Goal: Check status: Check status

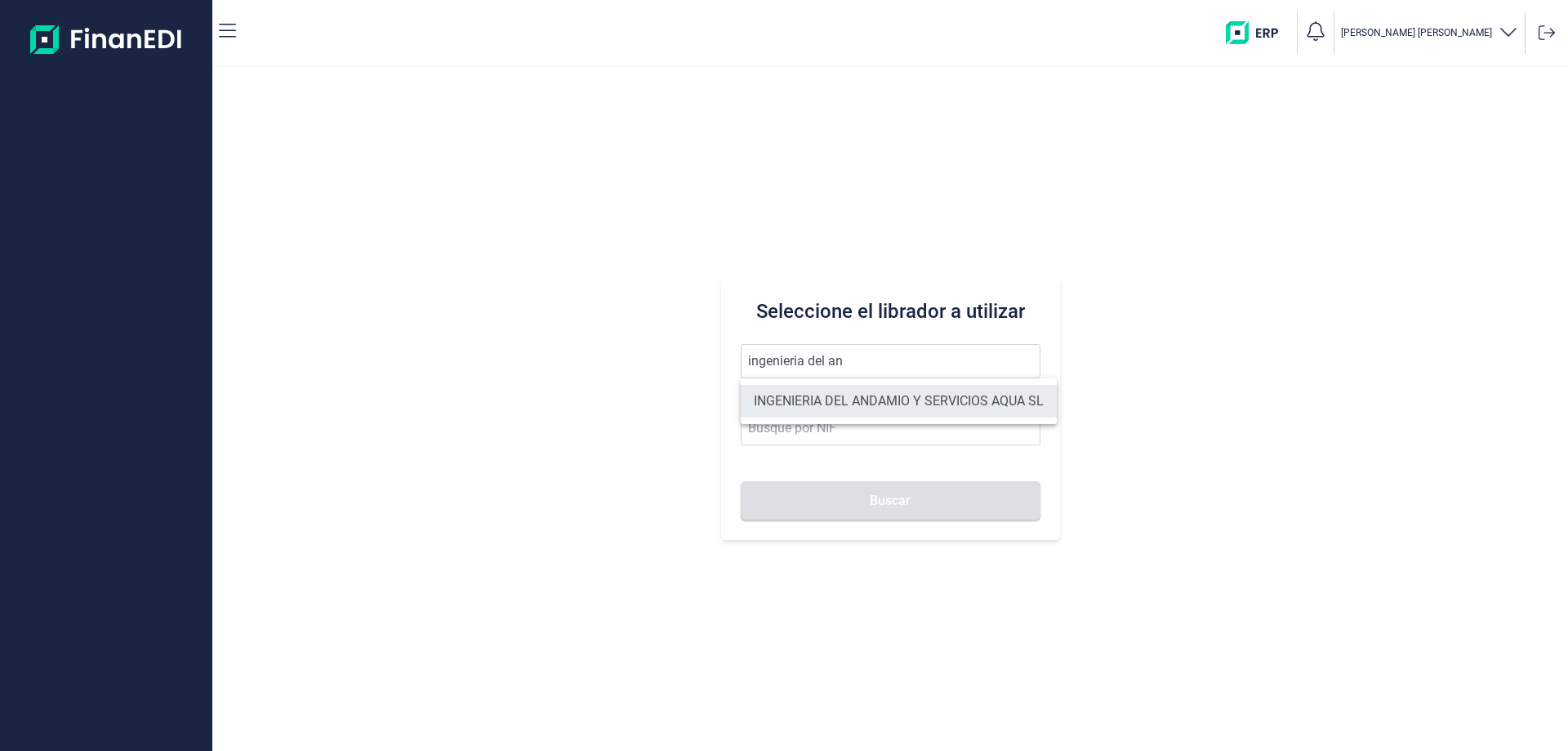
click at [901, 402] on li "INGENIERIA DEL ANDAMIO Y SERVICIOS AQUA SL" at bounding box center [898, 401] width 316 height 33
type input "INGENIERIA DEL ANDAMIO Y SERVICIOS AQUA SL"
type input "B11804739"
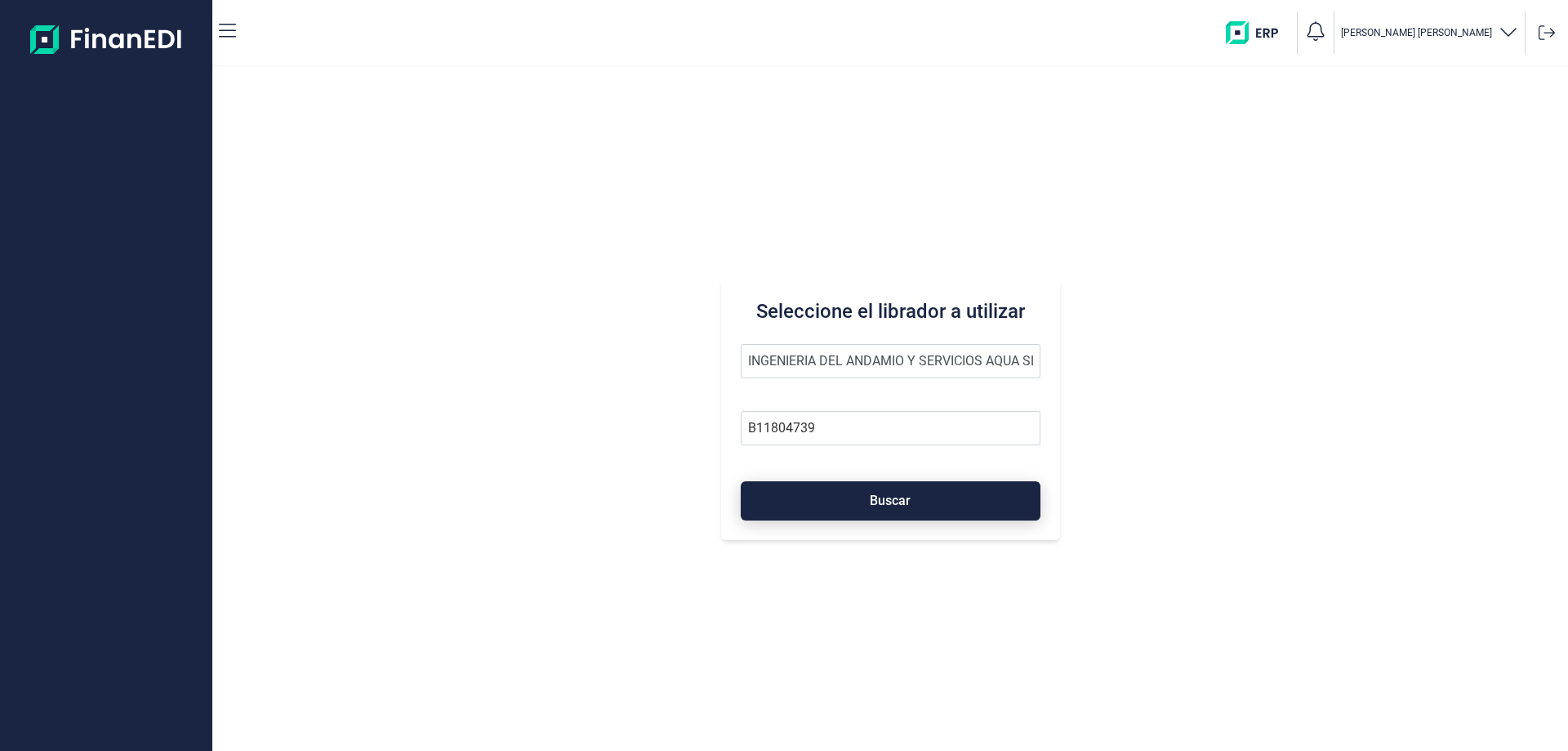
click at [904, 489] on button "Buscar" at bounding box center [890, 500] width 300 height 39
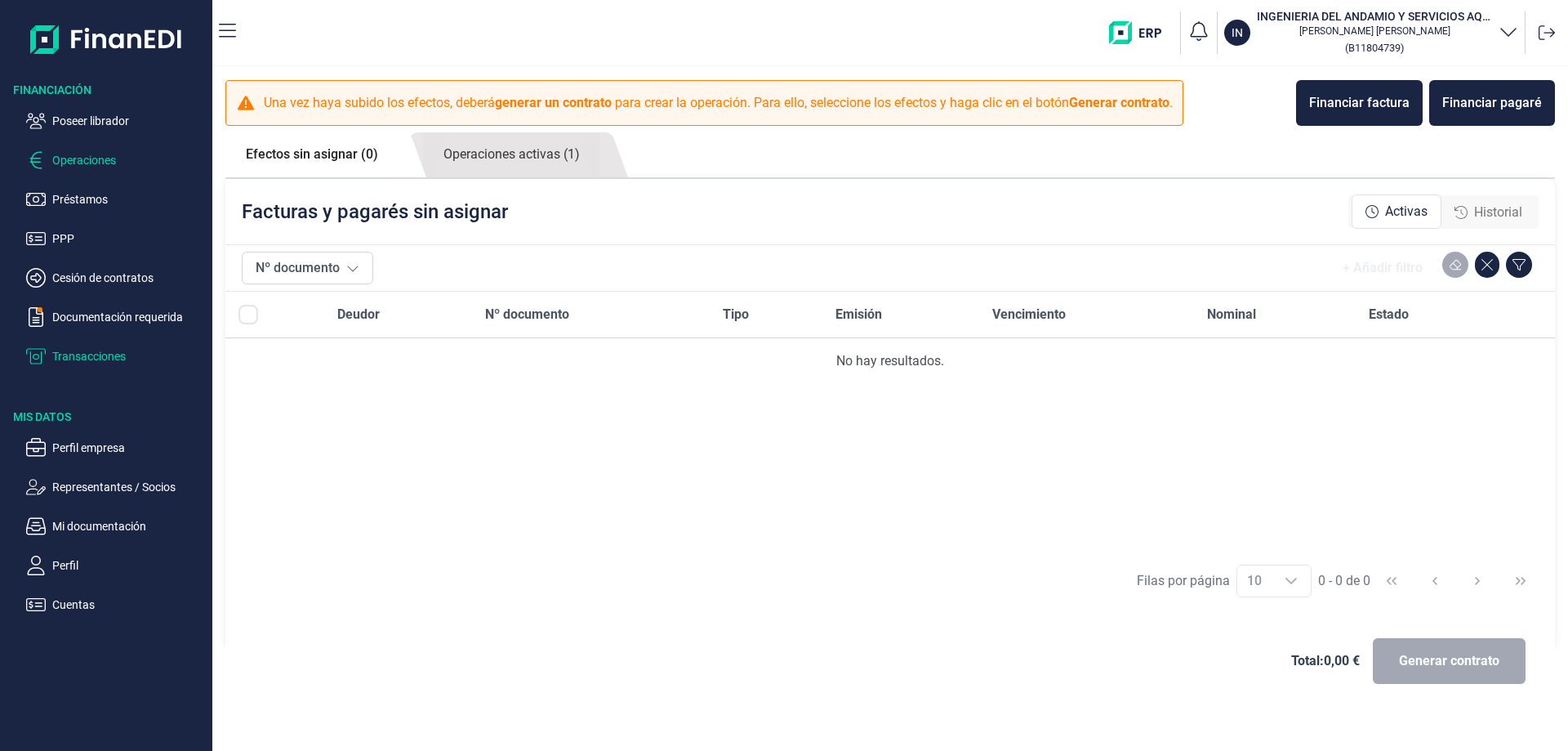
click at [83, 352] on p "Transacciones" at bounding box center [129, 356] width 153 height 19
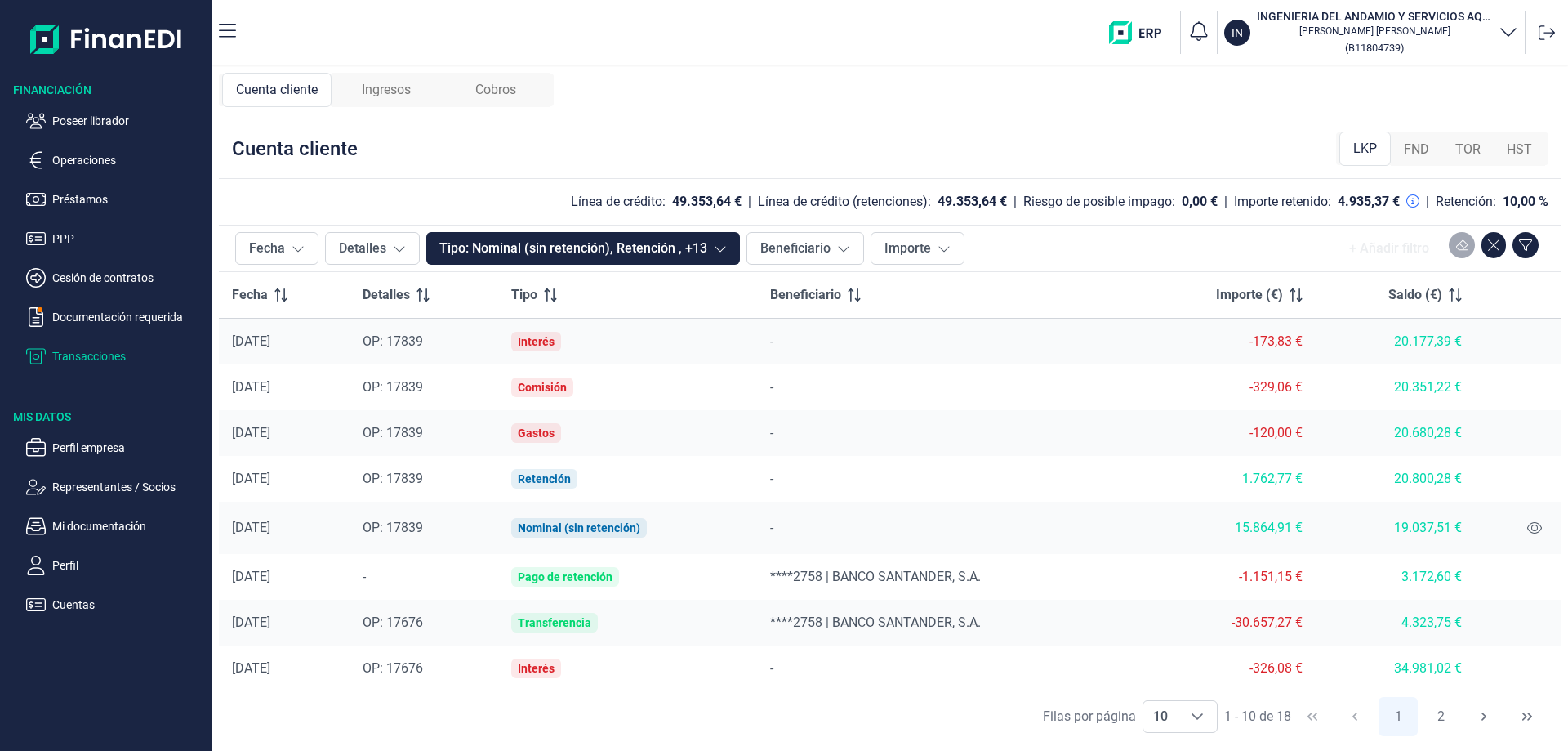
click at [388, 84] on span "Ingresos" at bounding box center [386, 90] width 49 height 19
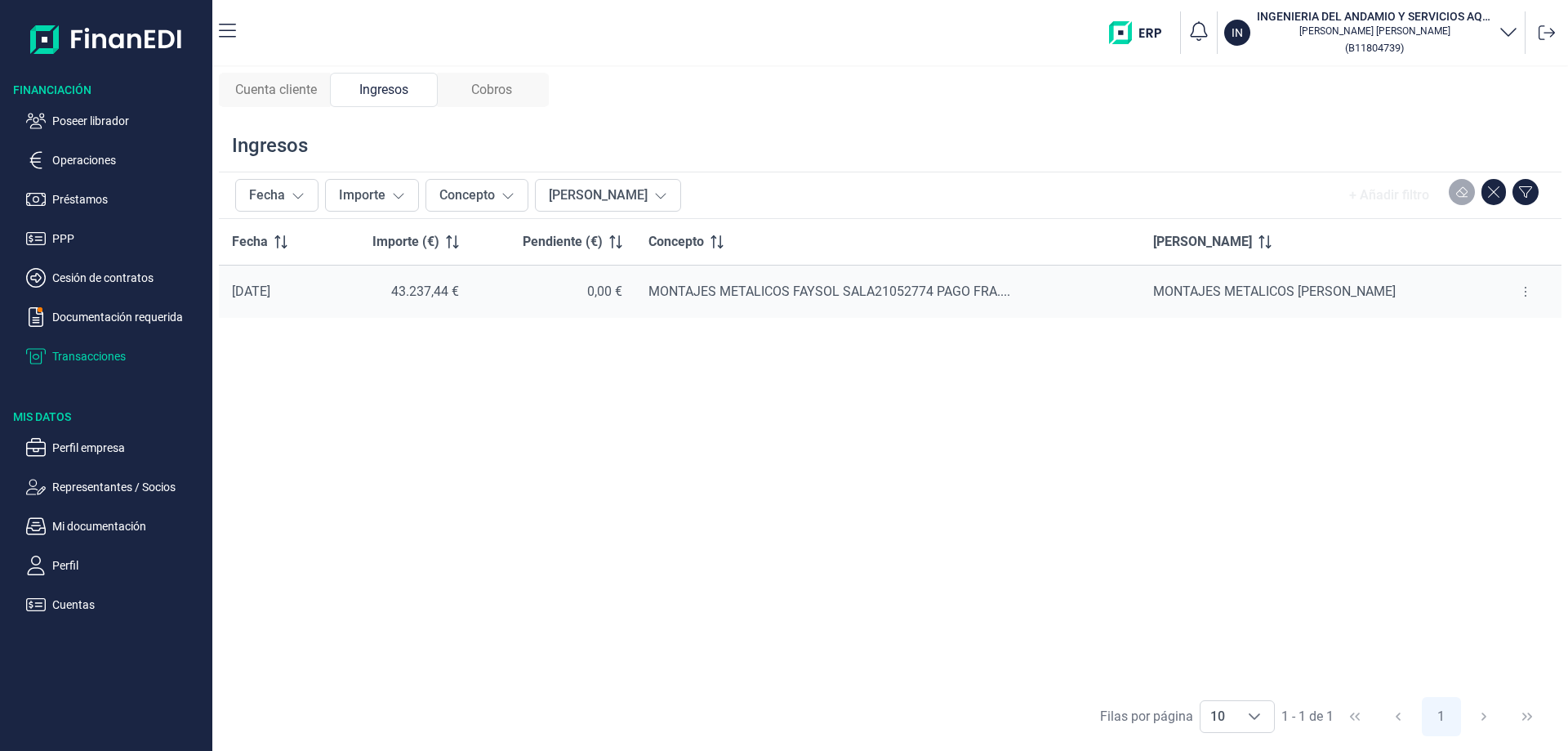
click at [485, 86] on span "Cobros" at bounding box center [491, 90] width 41 height 19
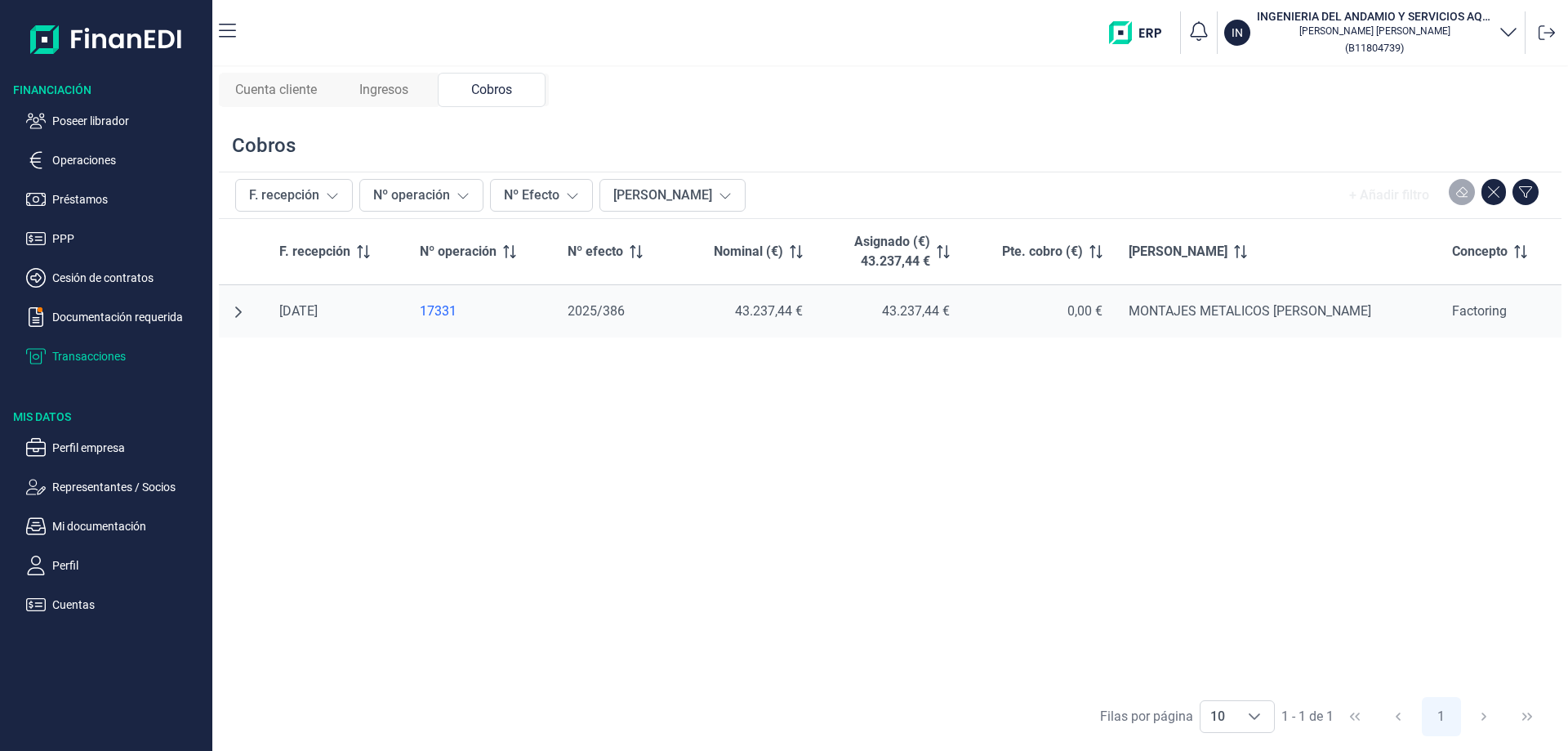
click at [398, 81] on span "Ingresos" at bounding box center [383, 90] width 49 height 19
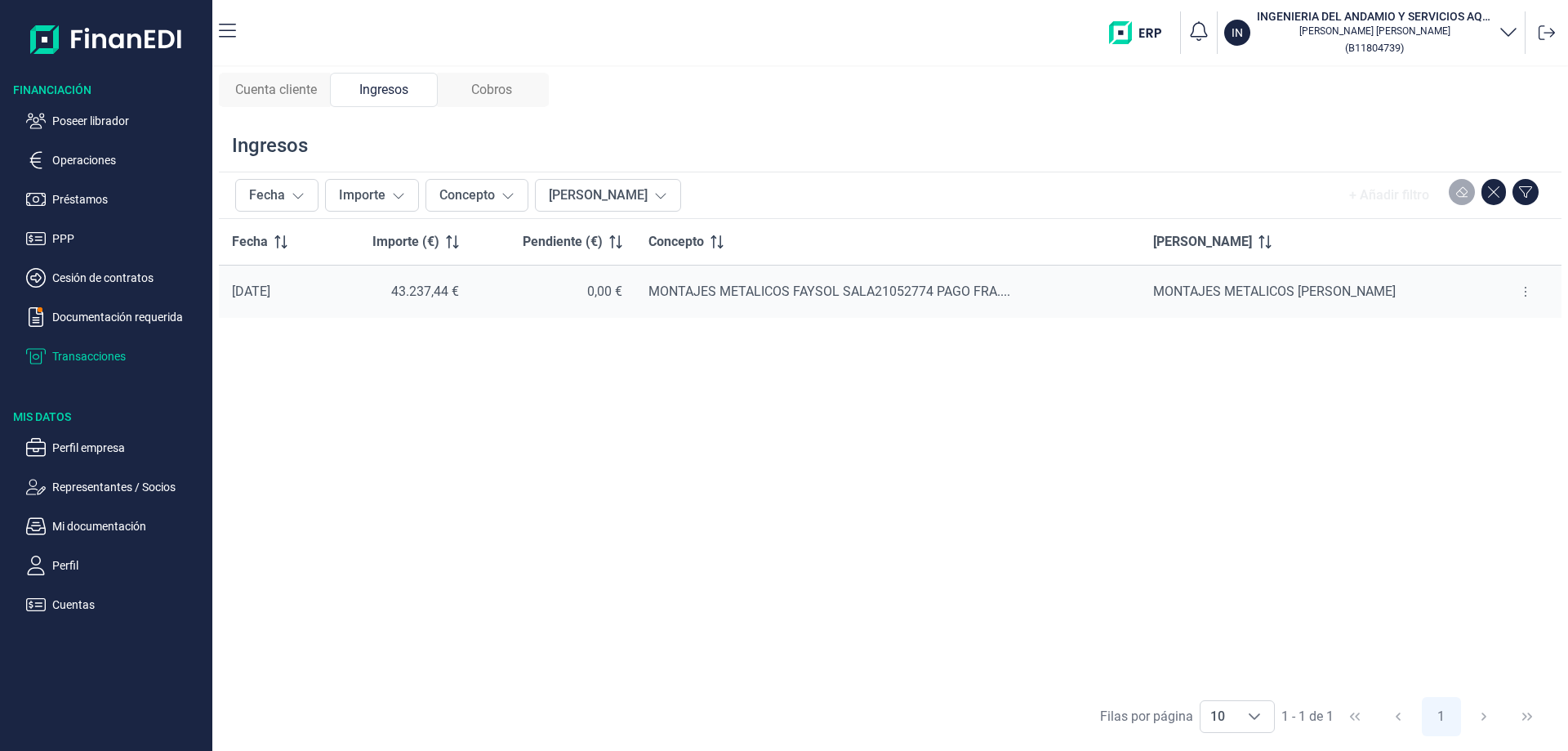
click at [298, 84] on span "Cuenta cliente" at bounding box center [276, 90] width 81 height 19
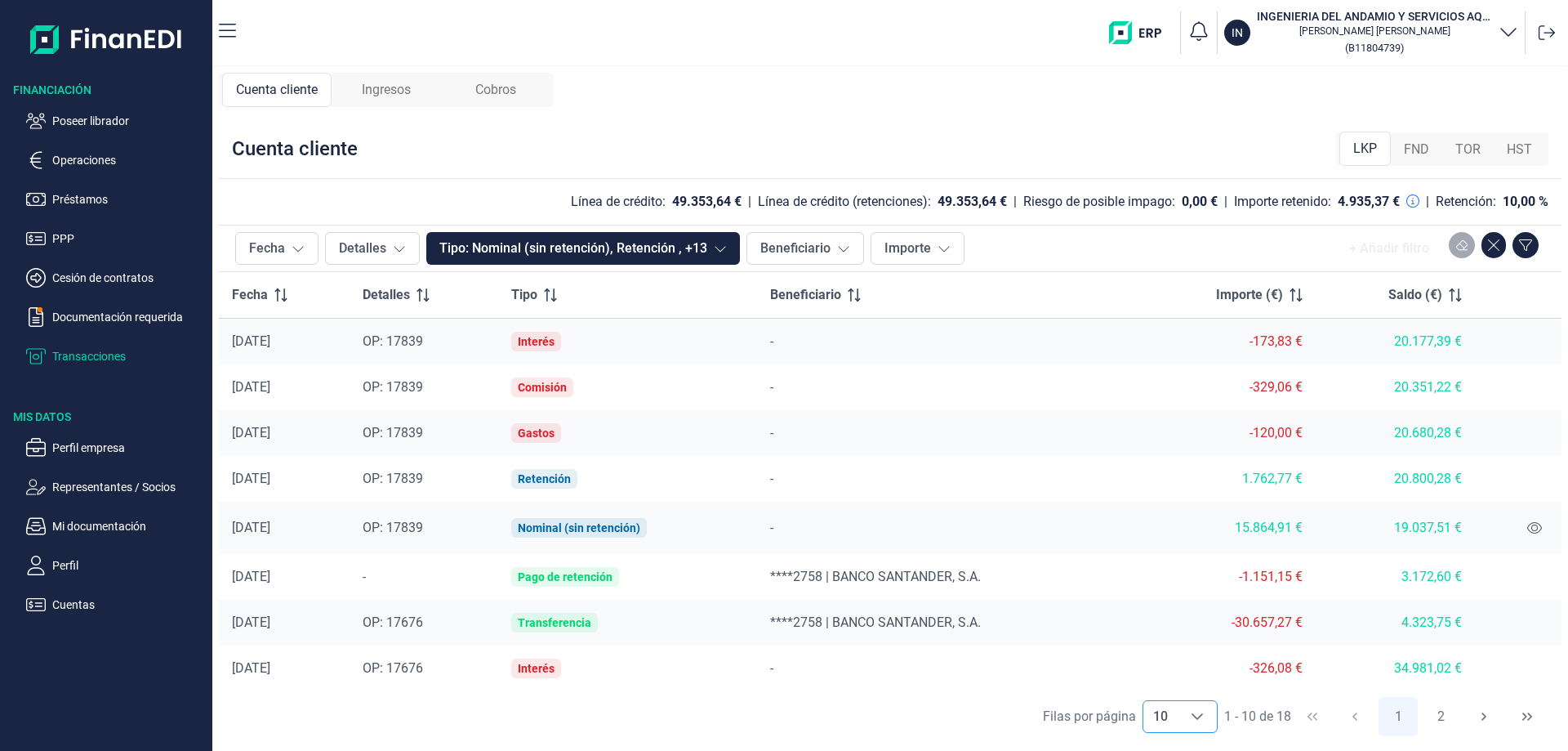
click at [1196, 714] on icon "Choose" at bounding box center [1197, 717] width 13 height 13
click at [1178, 682] on li "20" at bounding box center [1179, 680] width 75 height 39
type input "20"
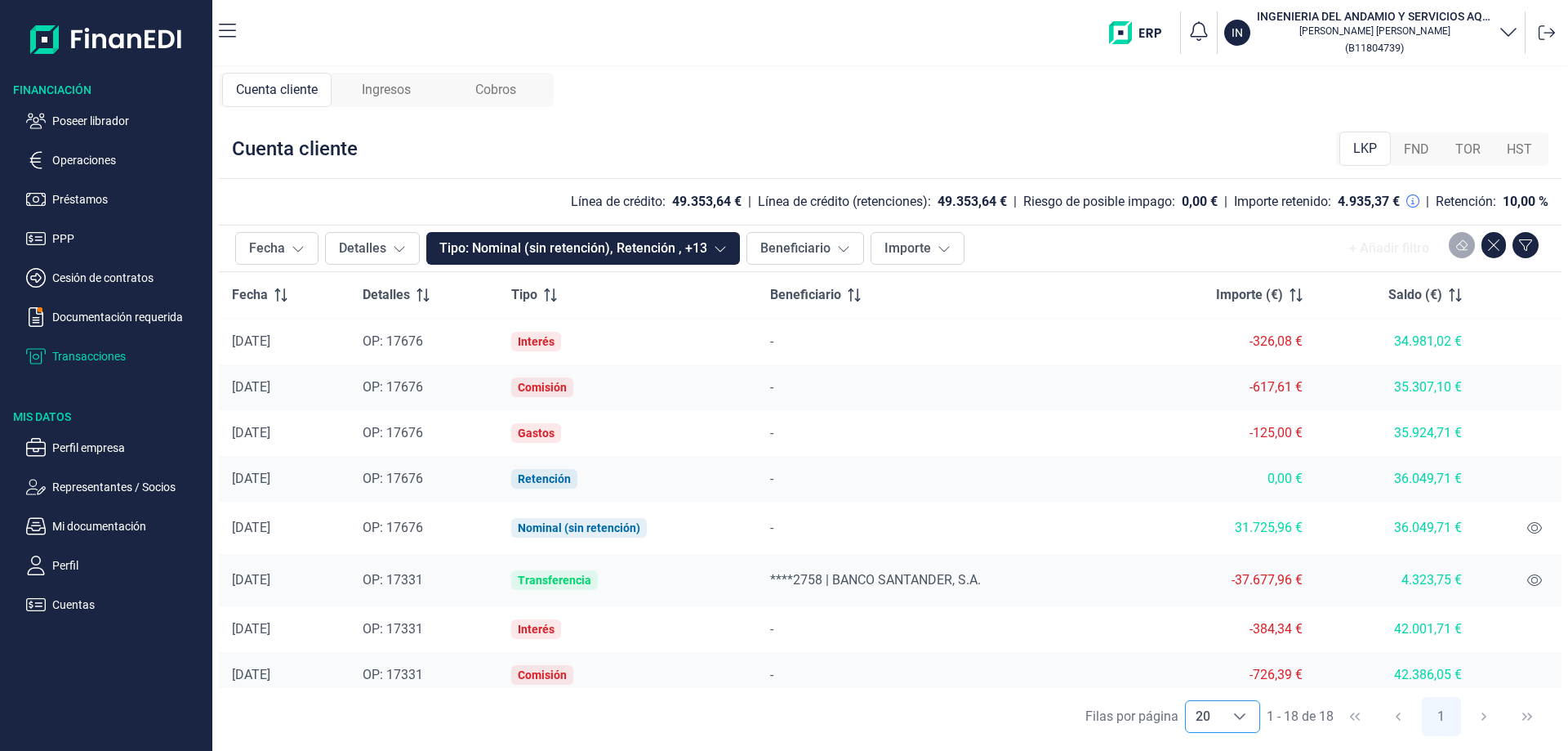
scroll to position [0, 0]
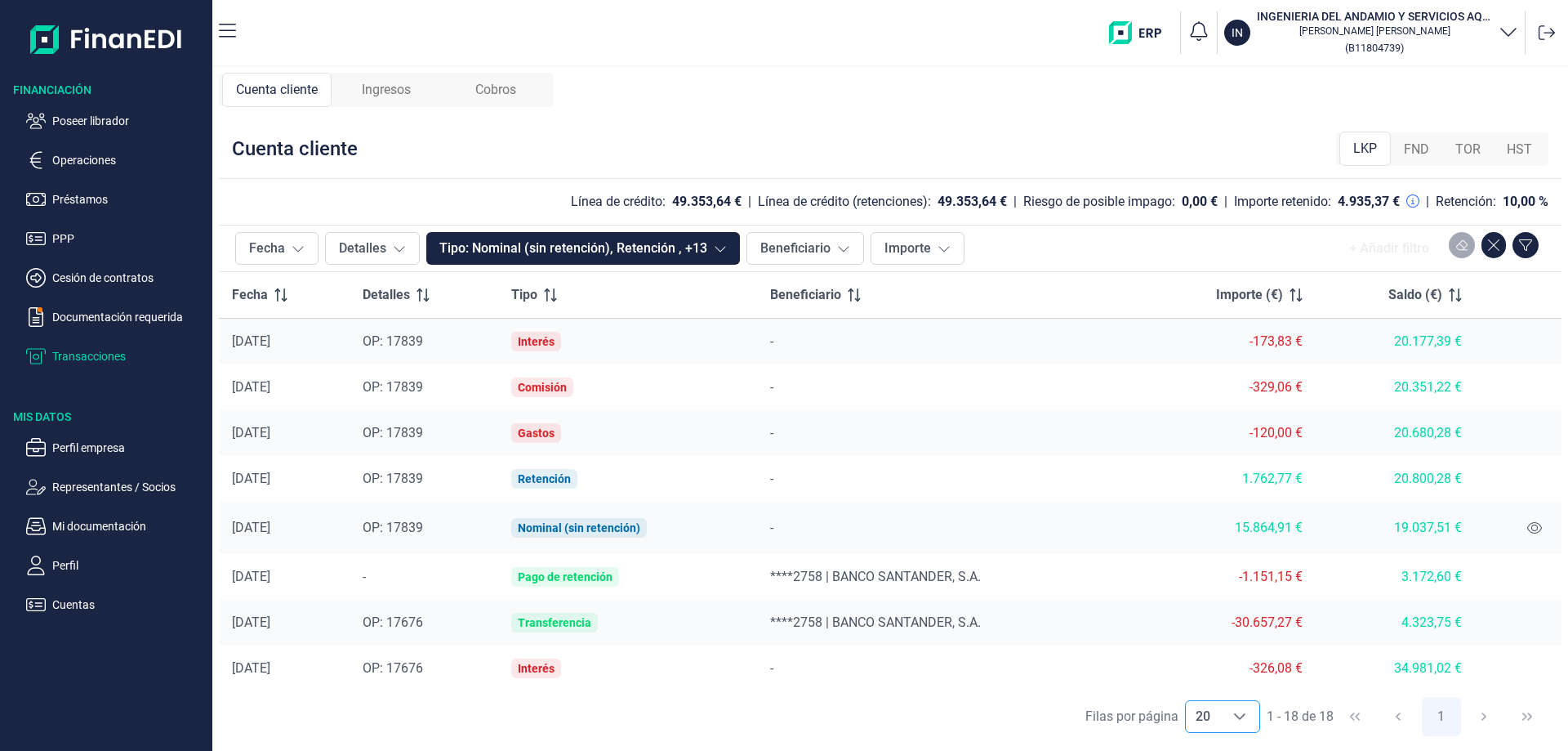
click at [75, 347] on p "Transacciones" at bounding box center [129, 356] width 153 height 19
click at [1419, 147] on span "FND" at bounding box center [1417, 149] width 25 height 19
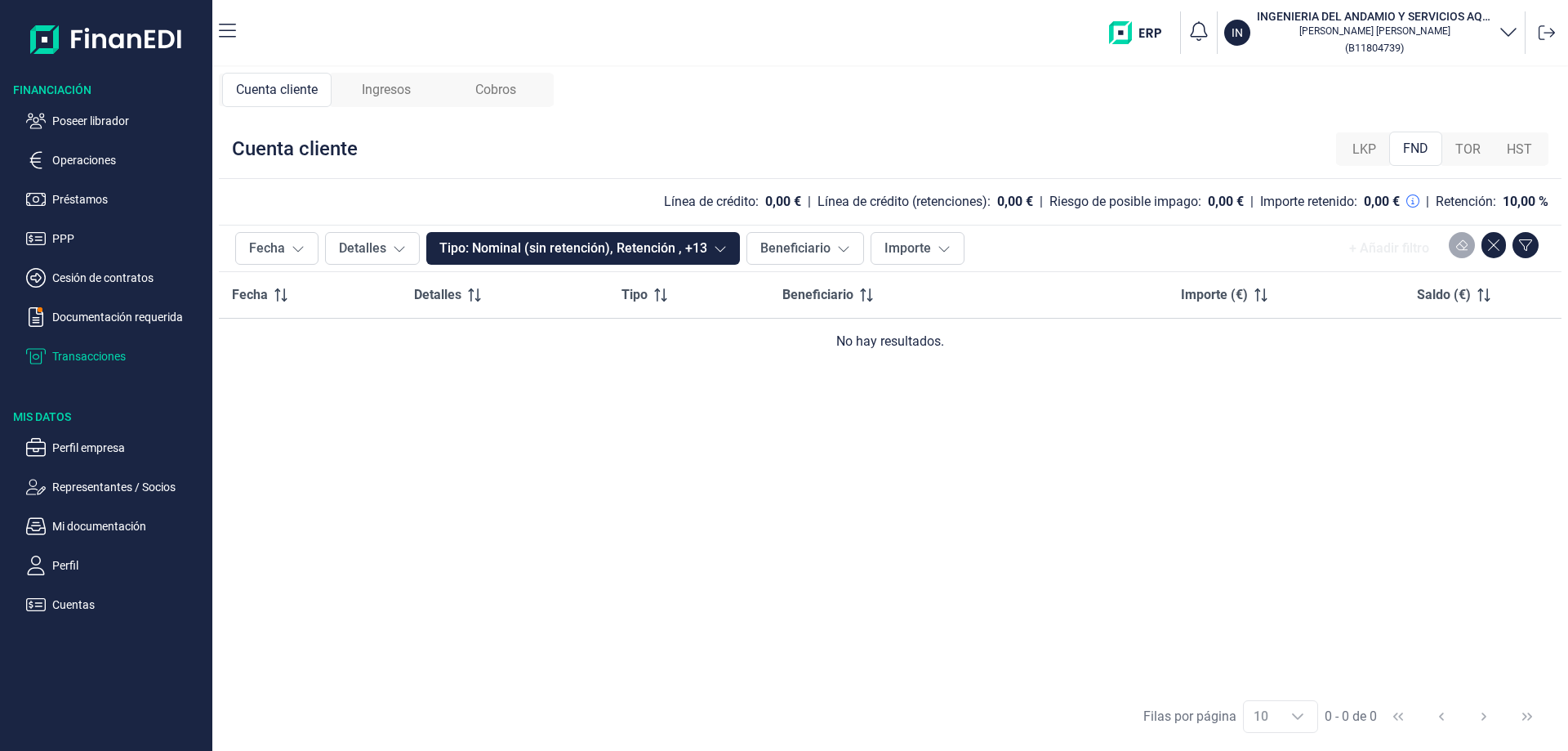
click at [1369, 147] on span "LKP" at bounding box center [1364, 149] width 24 height 19
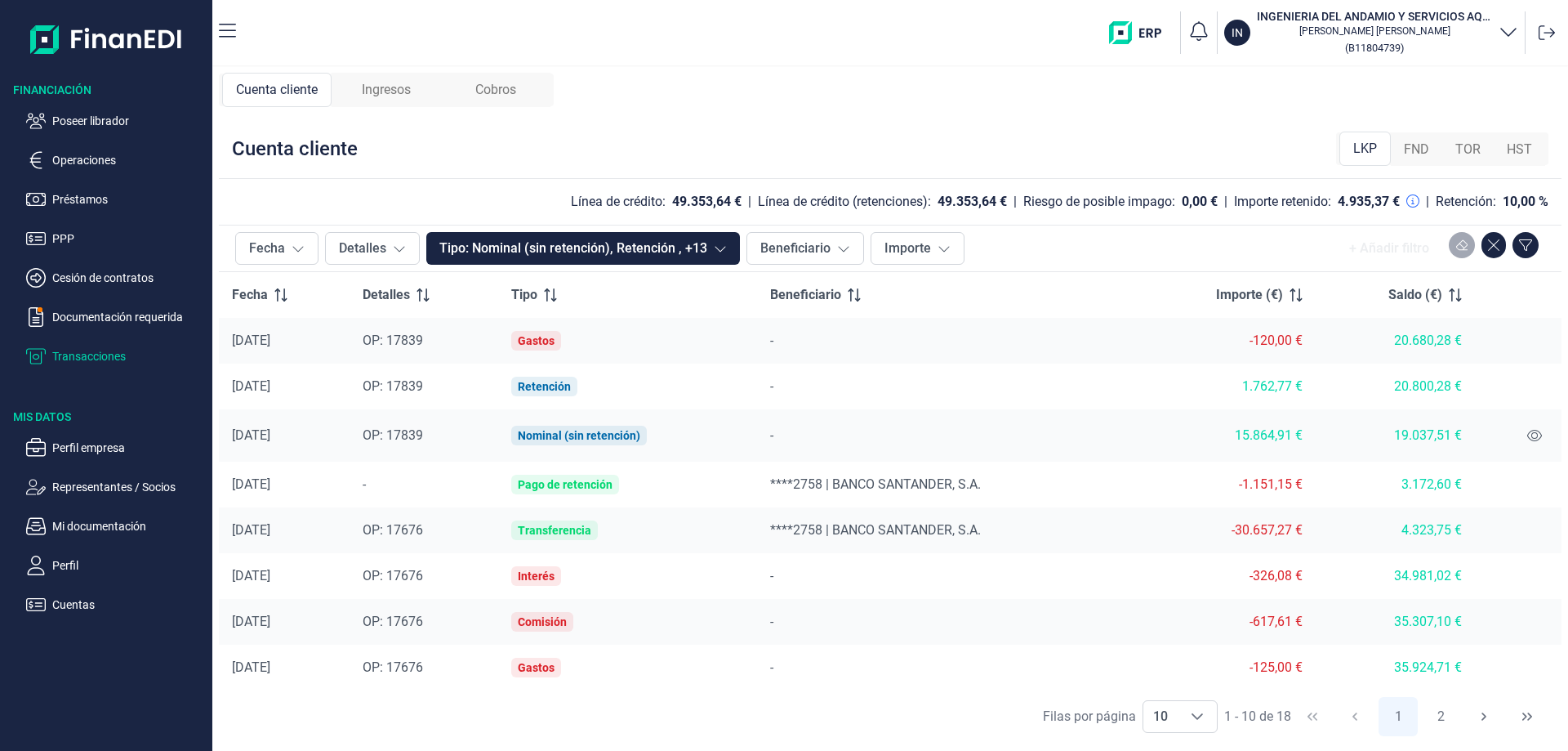
scroll to position [95, 0]
click at [1444, 713] on button "2" at bounding box center [1442, 716] width 39 height 39
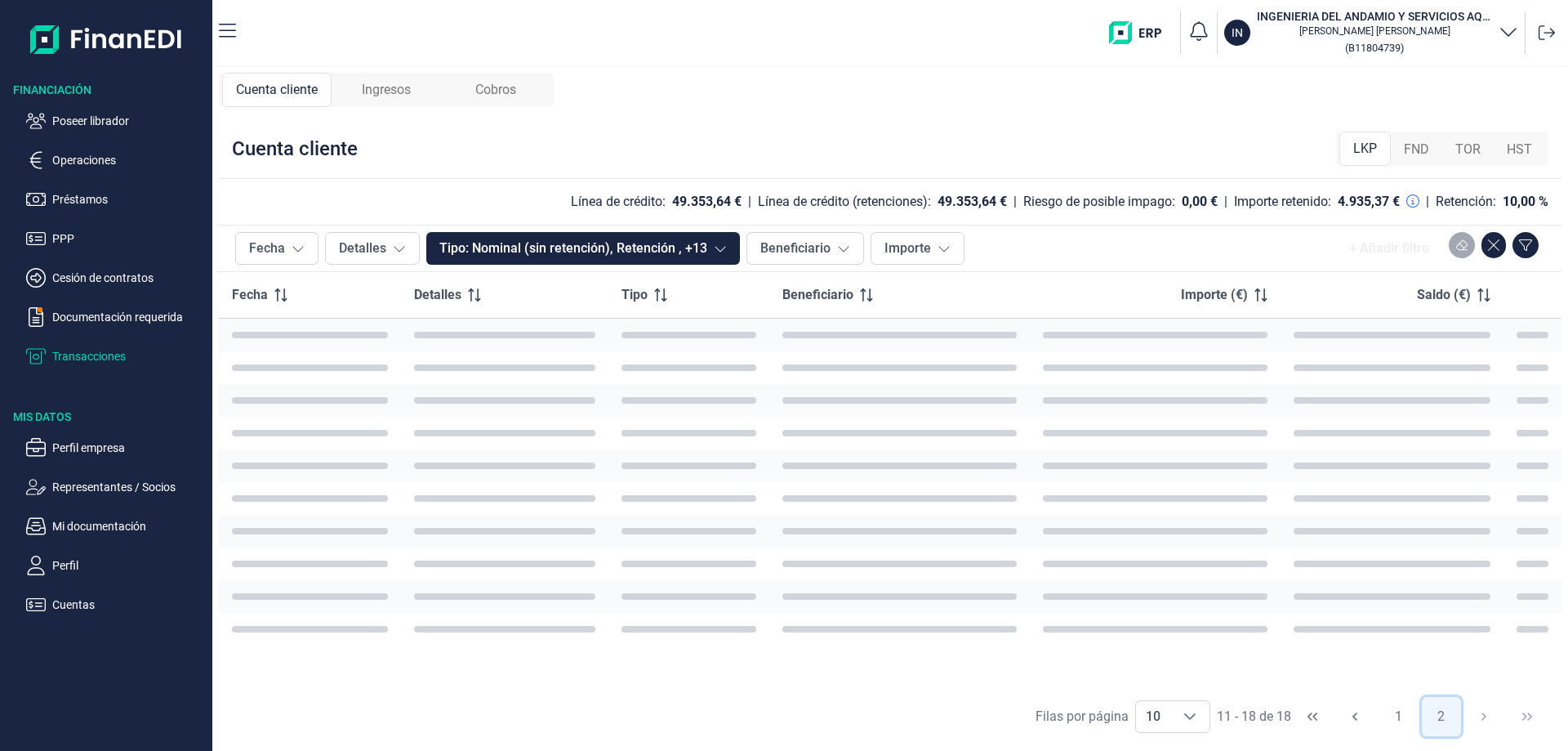
scroll to position [0, 0]
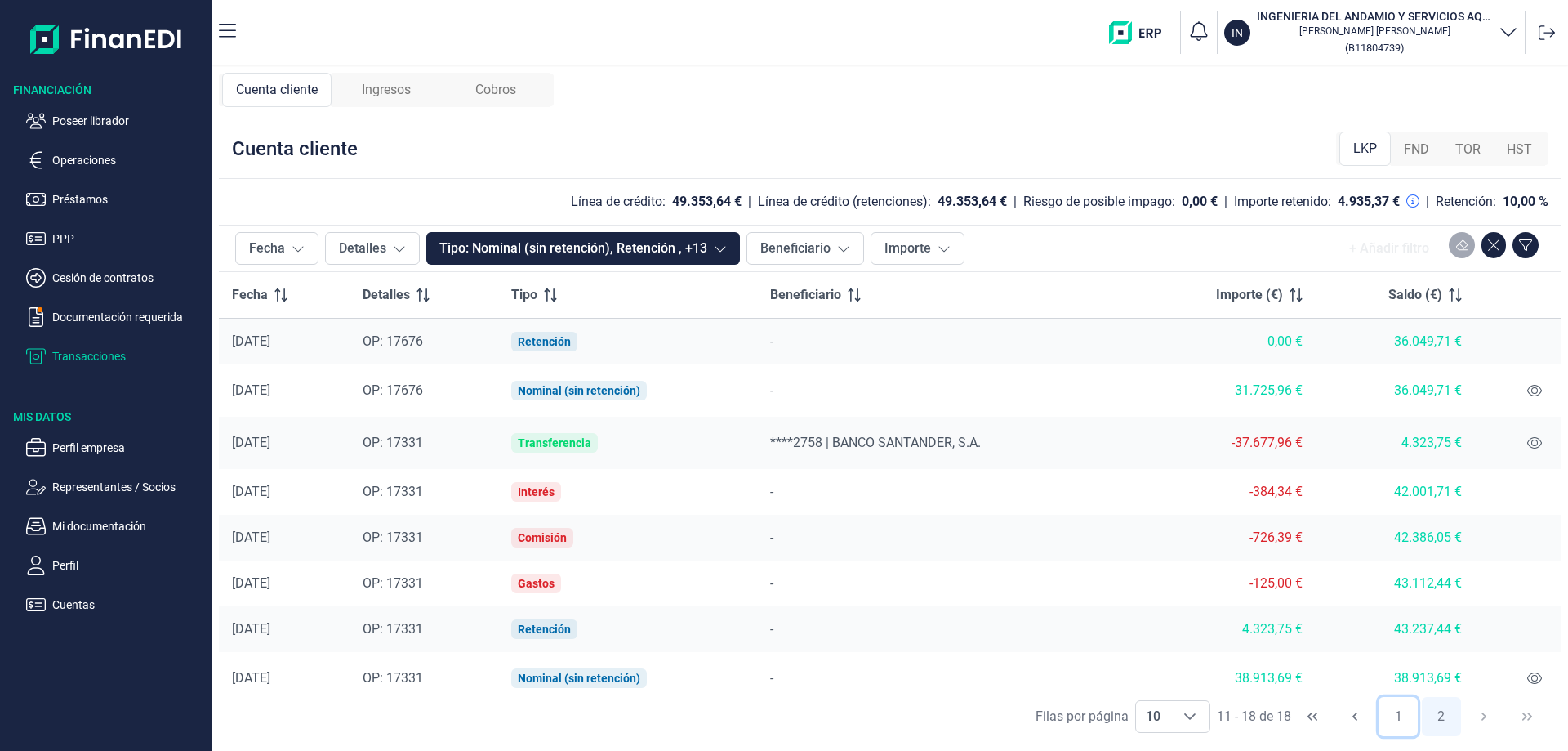
click at [1396, 718] on button "1" at bounding box center [1398, 716] width 39 height 39
